Goal: Go to known website: Access a specific website the user already knows

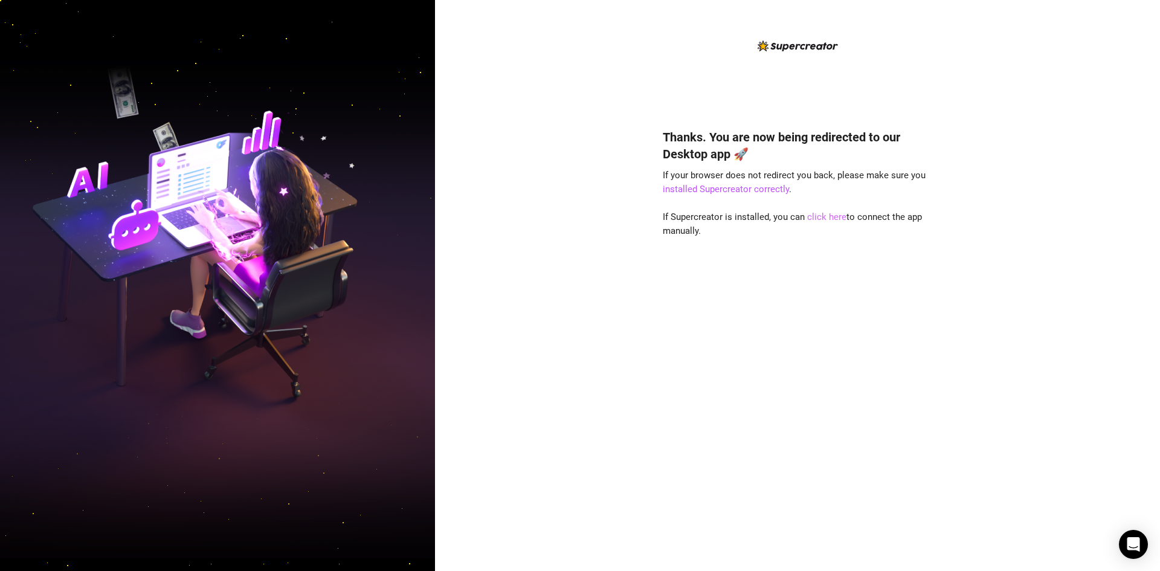
click at [835, 221] on link "click here" at bounding box center [826, 217] width 39 height 11
